Goal: Transaction & Acquisition: Book appointment/travel/reservation

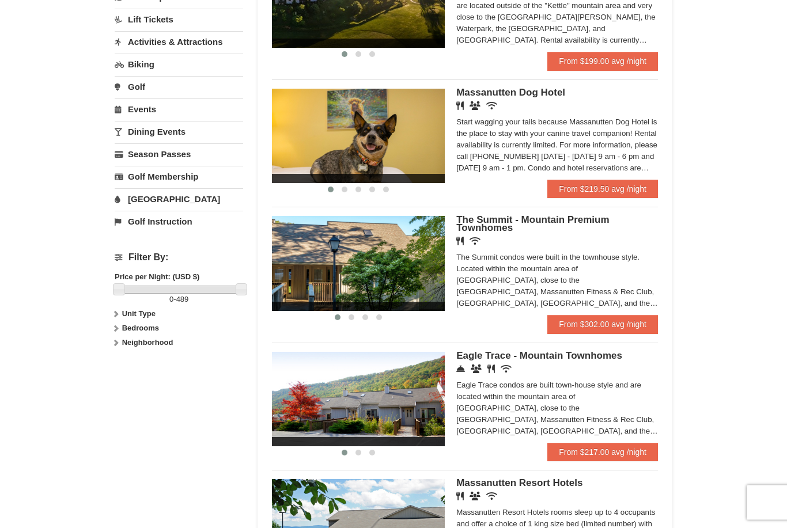
scroll to position [299, 0]
click at [644, 275] on div "The Summit condos were built in the townhouse style. Located within the mountai…" at bounding box center [557, 281] width 202 height 58
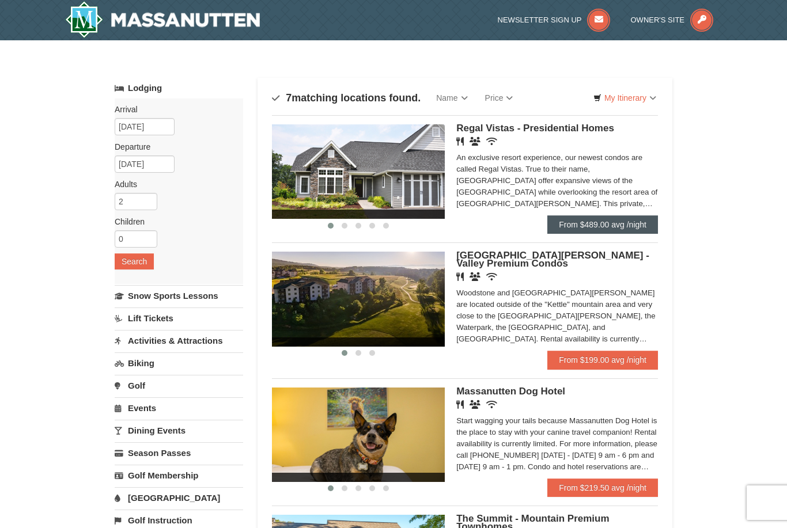
click at [633, 221] on link "From $489.00 avg /night" at bounding box center [602, 224] width 111 height 18
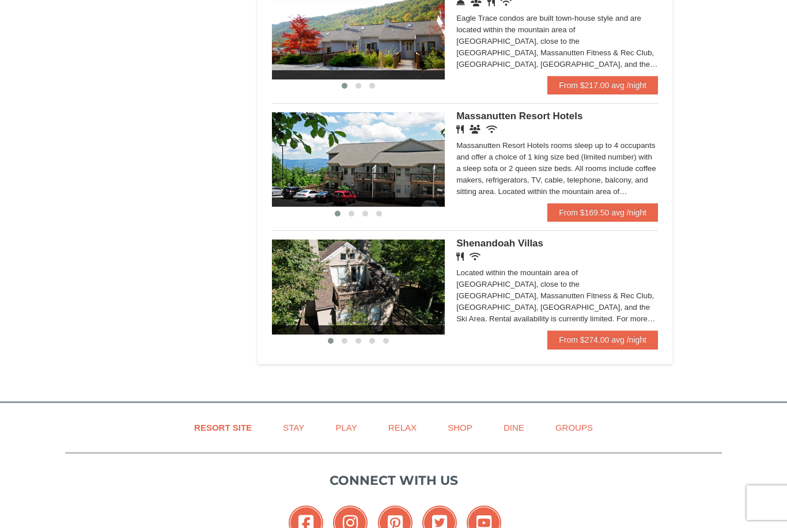
scroll to position [658, 0]
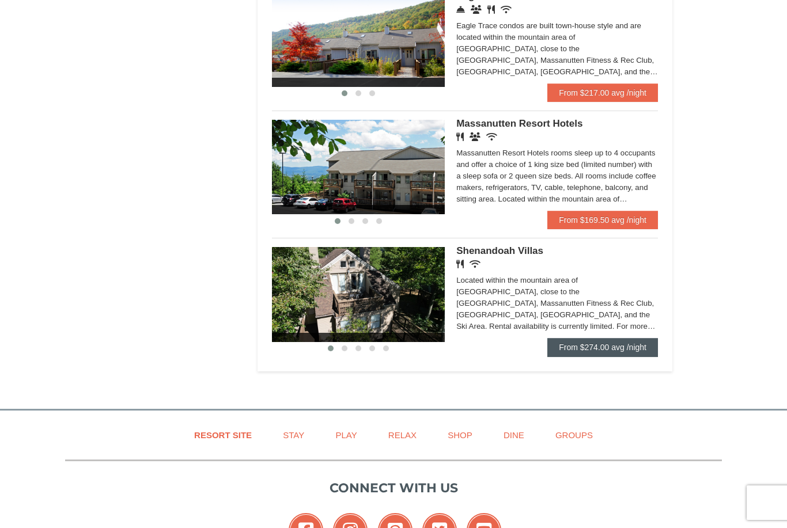
click at [641, 350] on link "From $274.00 avg /night" at bounding box center [602, 347] width 111 height 18
